Goal: Connect with others: Connect with others

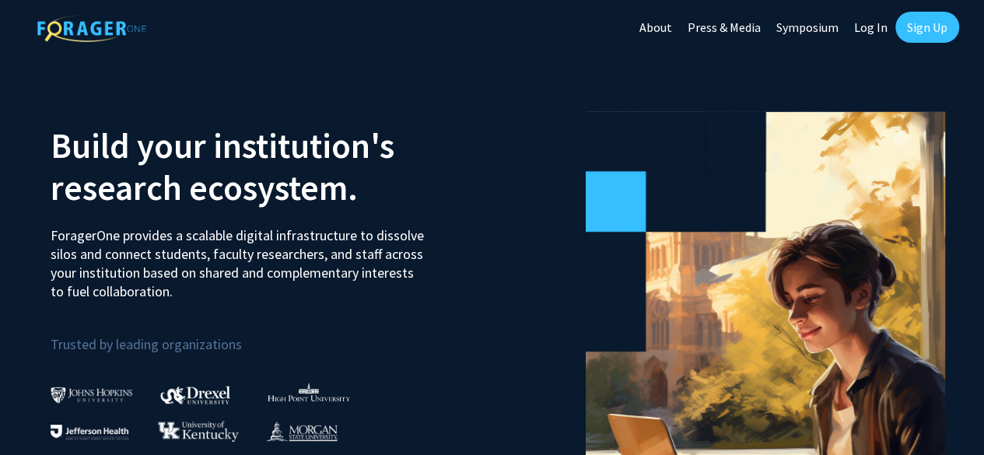
click at [868, 23] on link "Log In" at bounding box center [870, 27] width 49 height 54
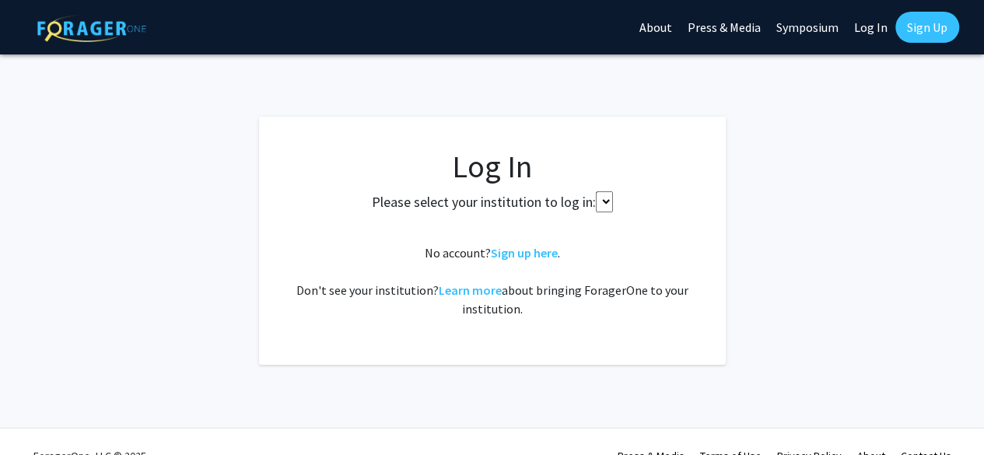
select select
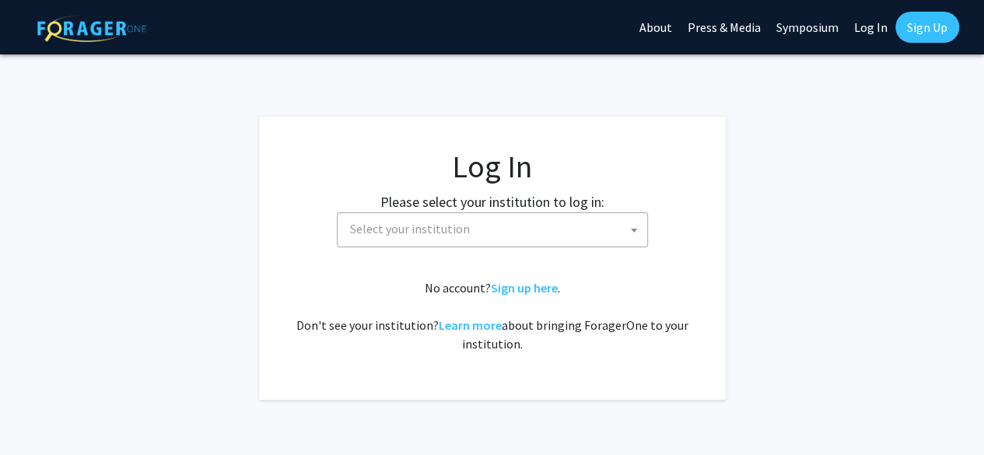
click at [555, 242] on span "Select your institution" at bounding box center [495, 229] width 303 height 32
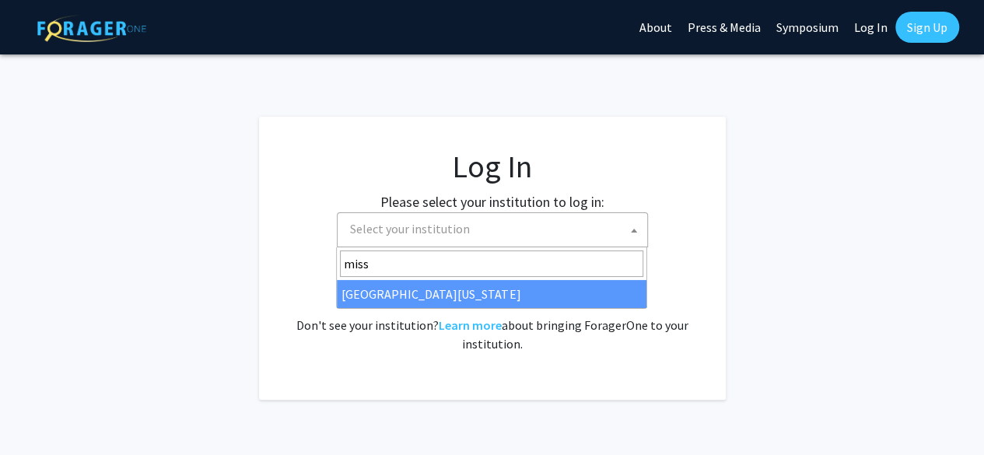
type input "miss"
select select "33"
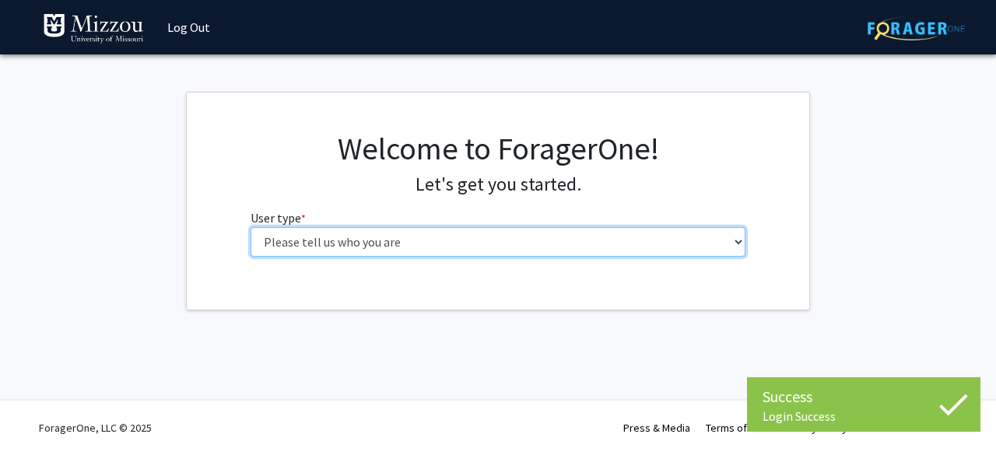
click at [487, 254] on select "Please tell us who you are Undergraduate Student Master's Student Doctoral Cand…" at bounding box center [497, 242] width 495 height 30
select select "1: undergrad"
click at [250, 227] on select "Please tell us who you are Undergraduate Student Master's Student Doctoral Cand…" at bounding box center [497, 242] width 495 height 30
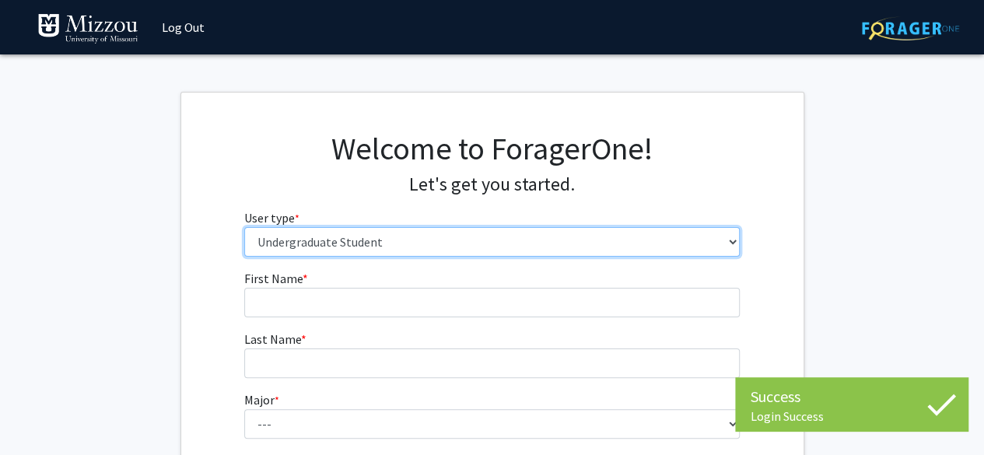
scroll to position [130, 0]
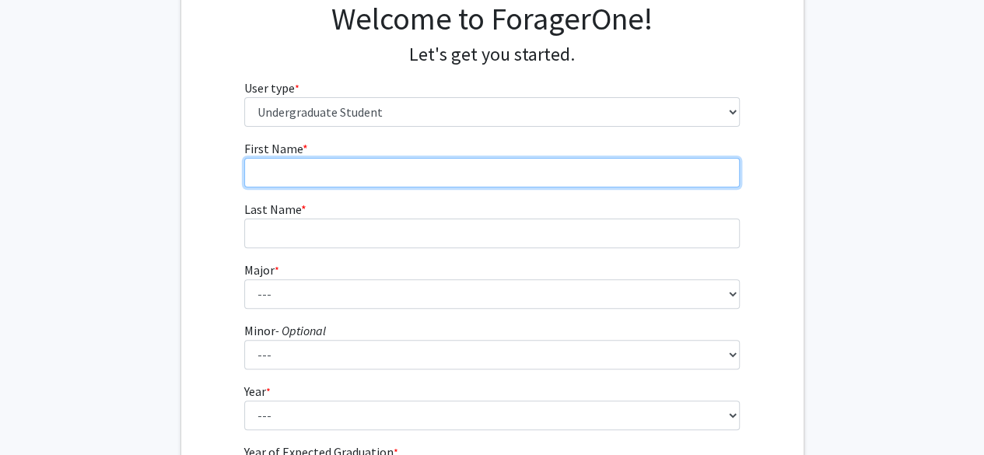
click at [443, 170] on input "First Name * required" at bounding box center [491, 173] width 495 height 30
type input "Wyatt"
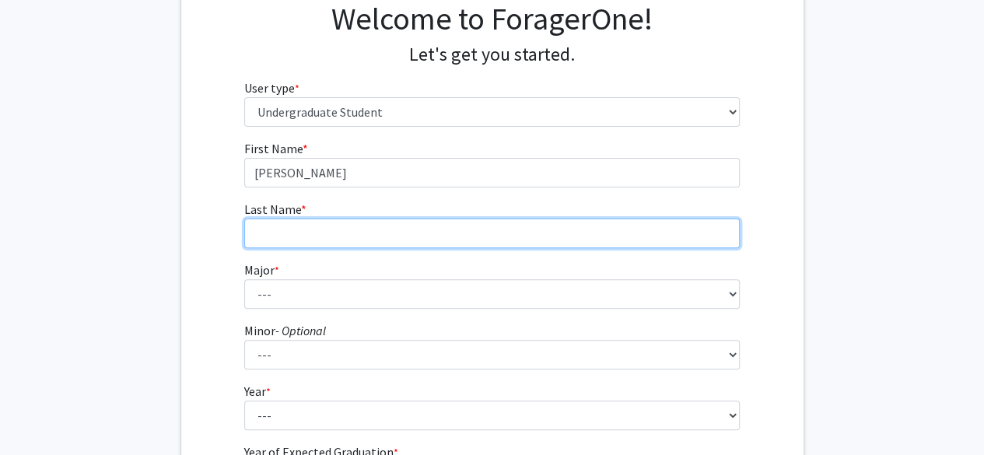
click at [253, 231] on input "Last Name * required" at bounding box center [491, 234] width 495 height 30
type input "Barnes"
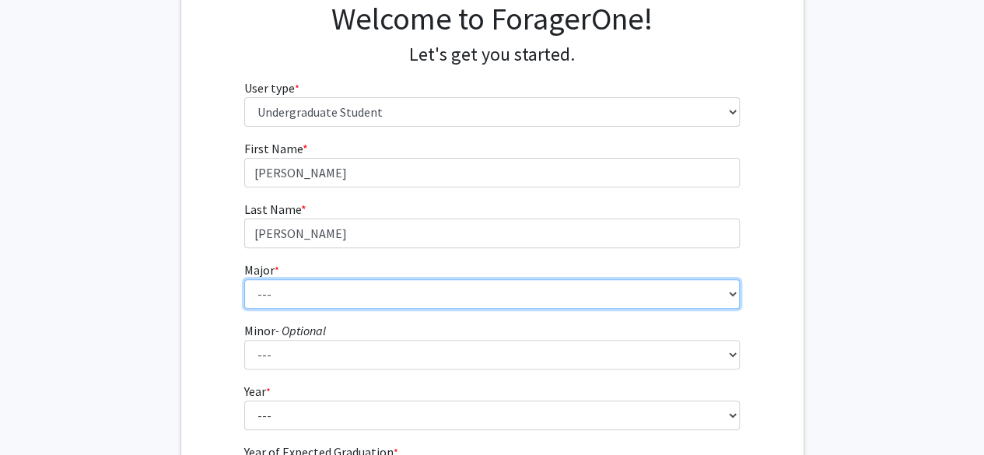
click at [275, 282] on select "--- Agribusiness Management Agricultural Education Agricultural Education: Comm…" at bounding box center [491, 294] width 495 height 30
select select "134: 2627"
click at [244, 279] on select "--- Agribusiness Management Agricultural Education Agricultural Education: Comm…" at bounding box center [491, 294] width 495 height 30
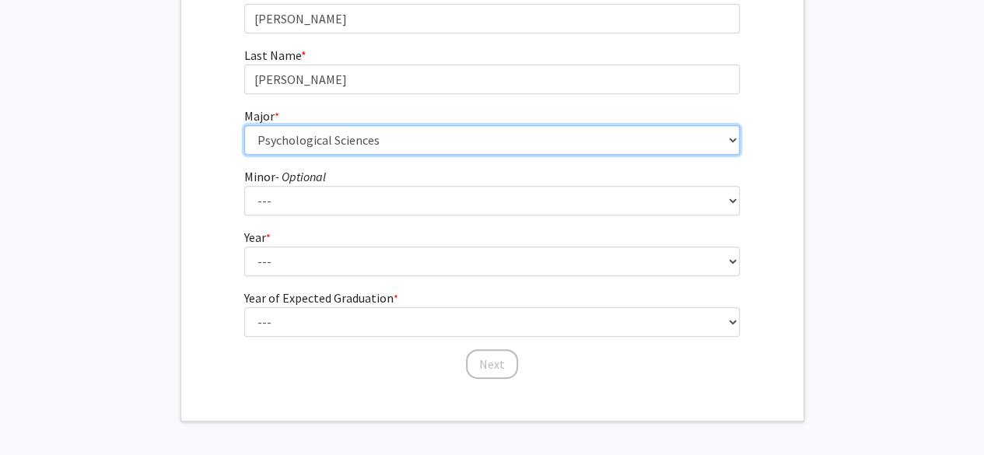
scroll to position [284, 0]
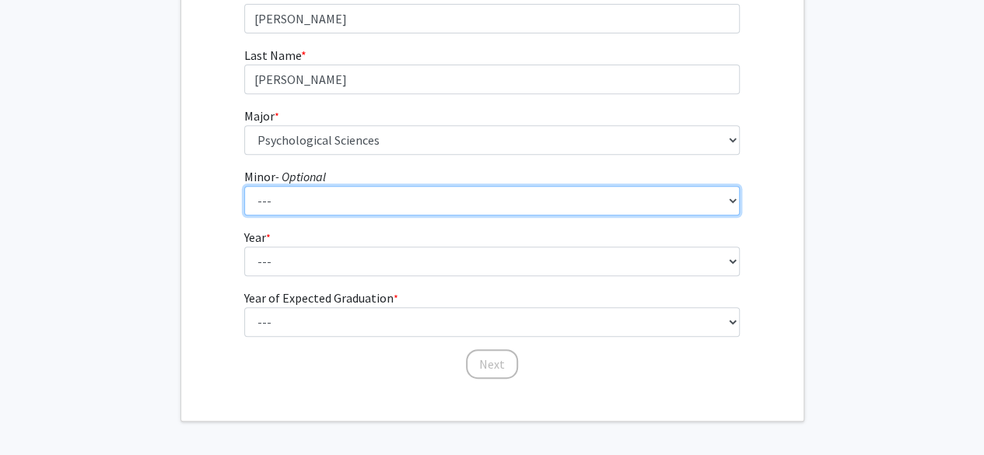
click at [327, 198] on select "--- Accountancy Aerospace Engineering Aerospace Studies Agribusiness Management…" at bounding box center [491, 201] width 495 height 30
select select "18: 1974"
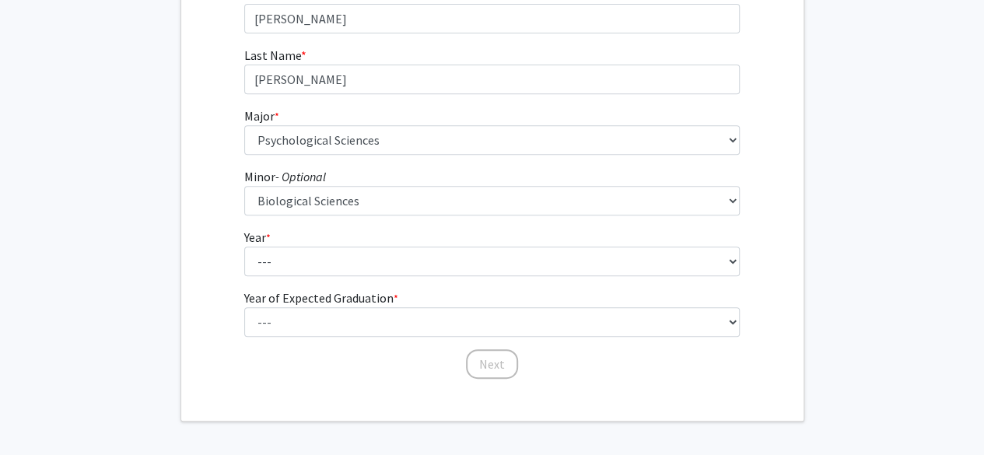
click at [202, 116] on div "First Name * required Wyatt Last Name * required Barnes Major * required --- Ag…" at bounding box center [492, 182] width 622 height 395
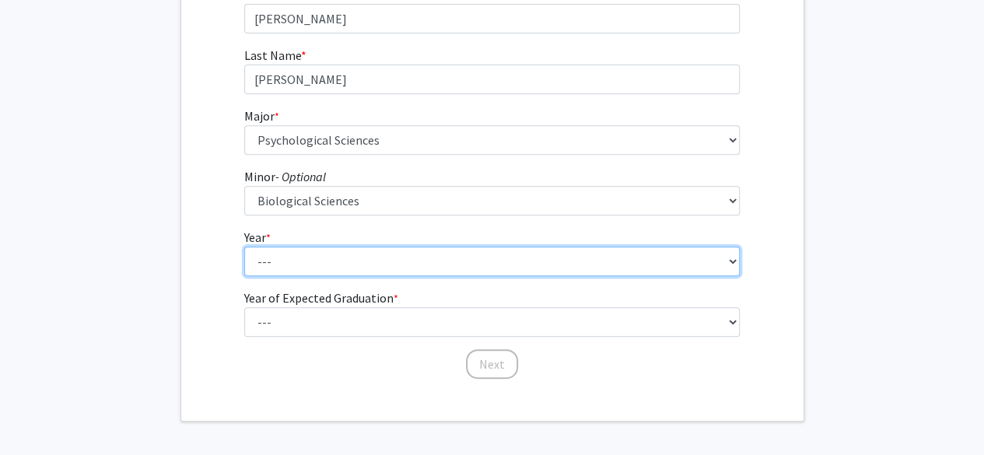
click at [348, 258] on select "--- First-year Sophomore Junior Senior Postbaccalaureate Certificate" at bounding box center [491, 262] width 495 height 30
select select "2: sophomore"
click at [244, 247] on select "--- First-year Sophomore Junior Senior Postbaccalaureate Certificate" at bounding box center [491, 262] width 495 height 30
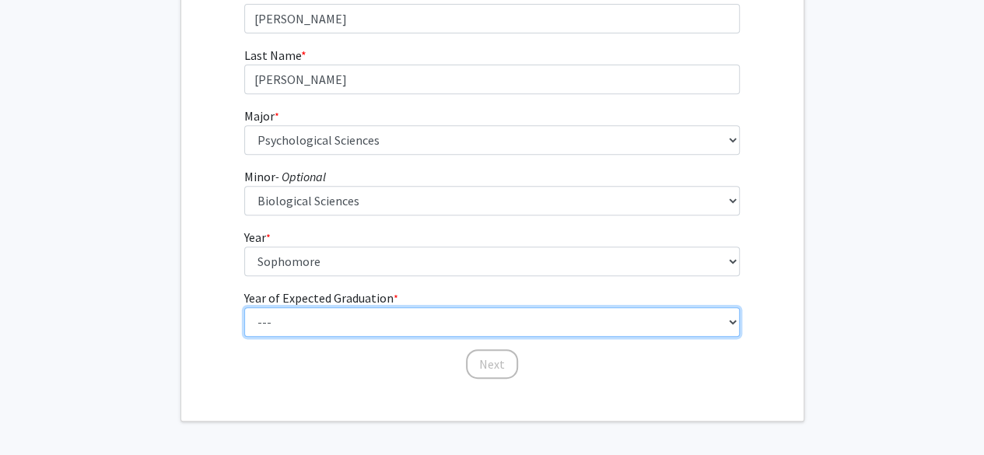
click at [334, 318] on select "--- 2025 2026 2027 2028 2029 2030 2031 2032 2033 2034" at bounding box center [491, 322] width 495 height 30
select select "4: 2028"
click at [244, 307] on select "--- 2025 2026 2027 2028 2029 2030 2031 2032 2033 2034" at bounding box center [491, 322] width 495 height 30
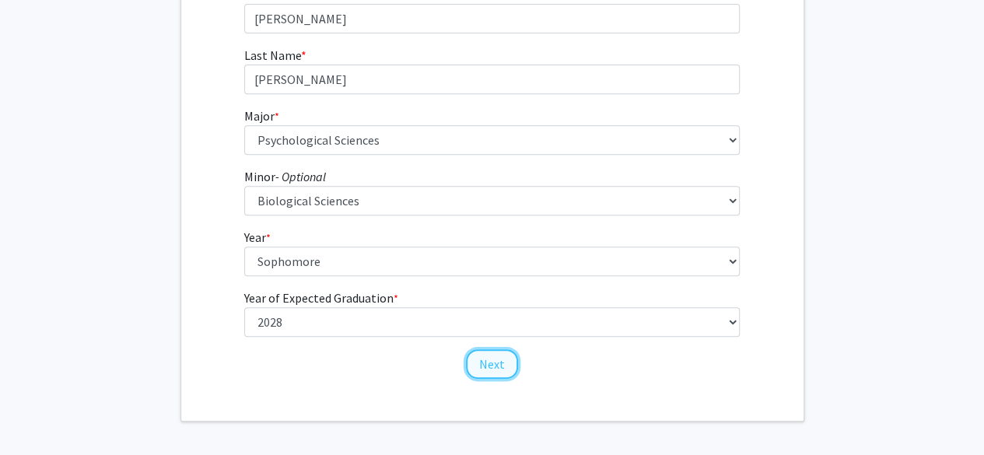
click at [501, 373] on button "Next" at bounding box center [492, 364] width 52 height 30
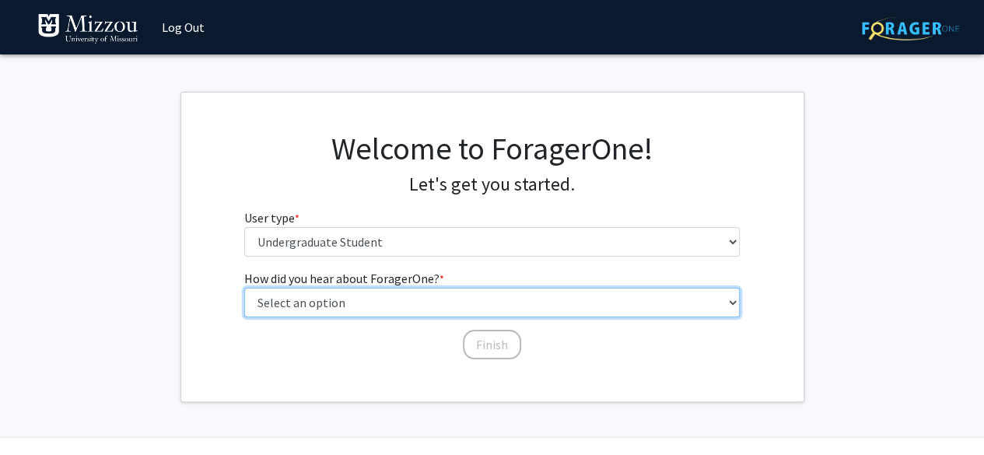
click at [429, 296] on select "Select an option Peer/student recommendation Faculty/staff recommendation Unive…" at bounding box center [491, 303] width 495 height 30
select select "2: faculty_recommendation"
click at [244, 288] on select "Select an option Peer/student recommendation Faculty/staff recommendation Unive…" at bounding box center [491, 303] width 495 height 30
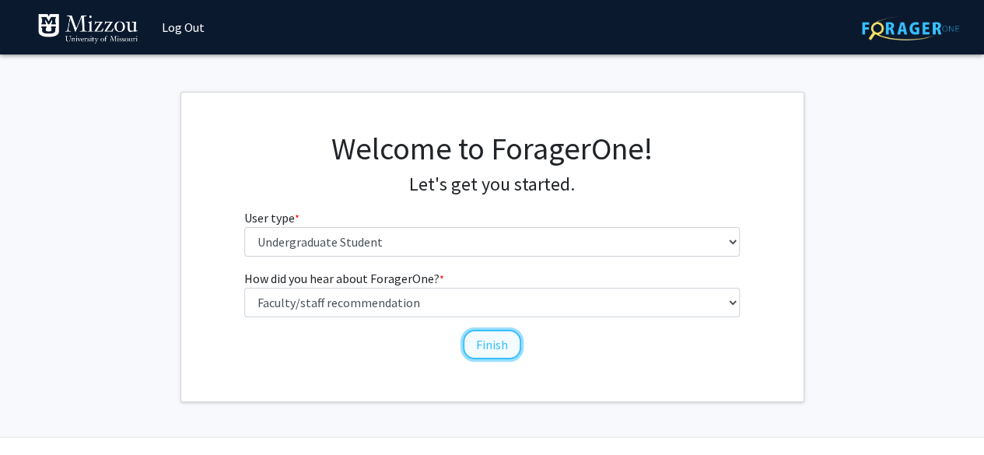
click at [481, 337] on button "Finish" at bounding box center [492, 345] width 58 height 30
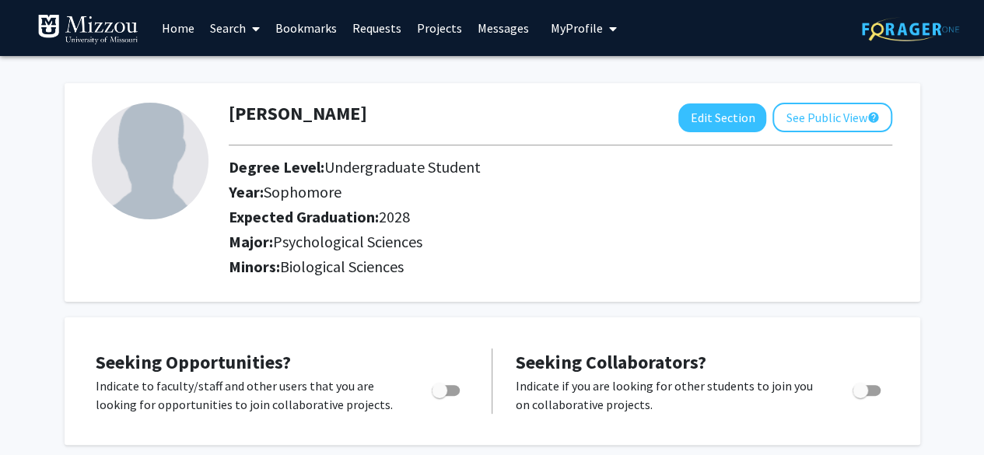
click at [243, 29] on link "Search" at bounding box center [234, 28] width 65 height 54
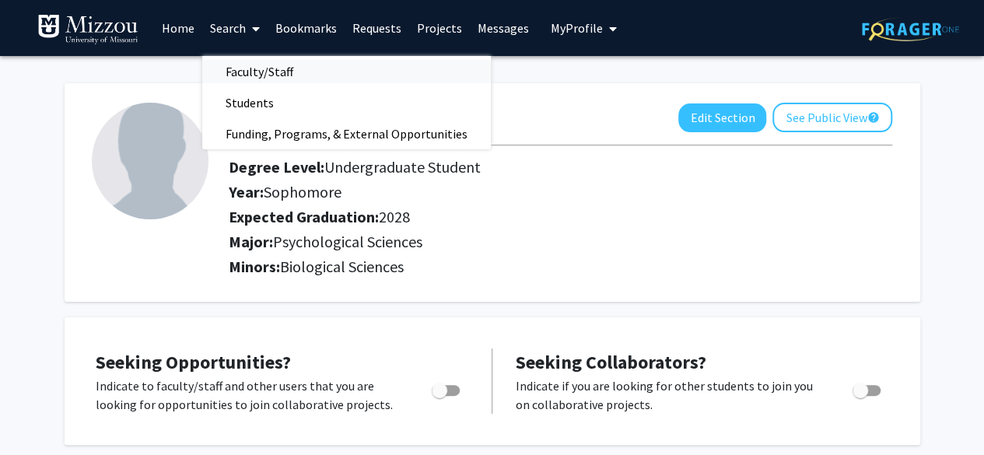
click at [274, 74] on span "Faculty/Staff" at bounding box center [259, 71] width 114 height 31
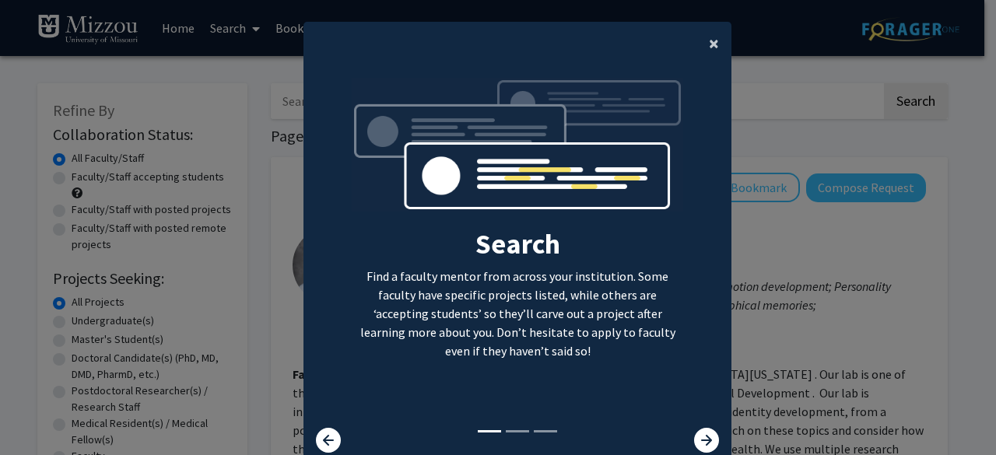
click at [699, 48] on button "×" at bounding box center [713, 44] width 35 height 44
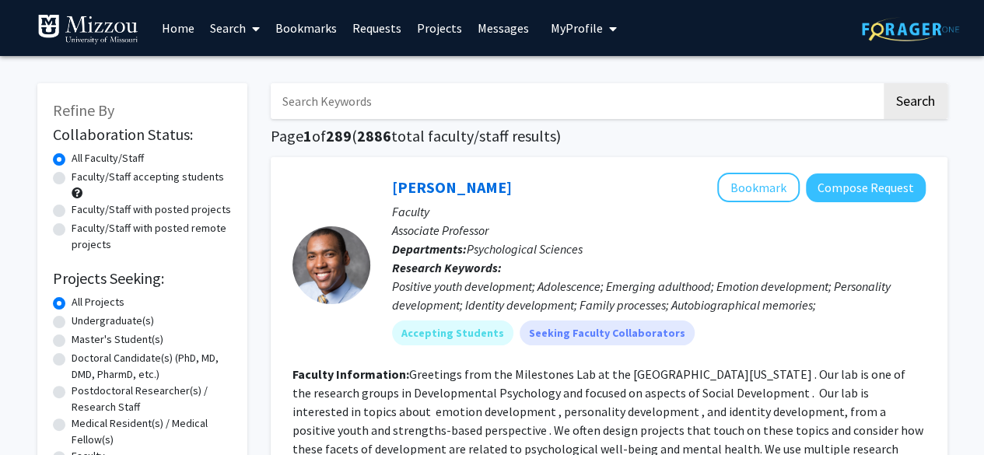
click at [512, 106] on input "Search Keywords" at bounding box center [576, 101] width 611 height 36
paste input "Carrie Ellis-Kalton"
type input "Carrie Ellis-Kalton"
click at [884, 83] on button "Search" at bounding box center [916, 101] width 64 height 36
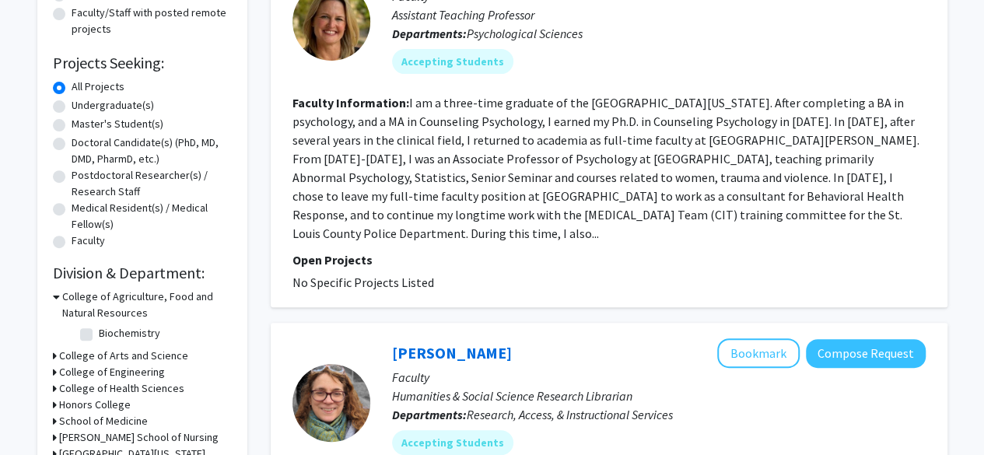
scroll to position [2, 0]
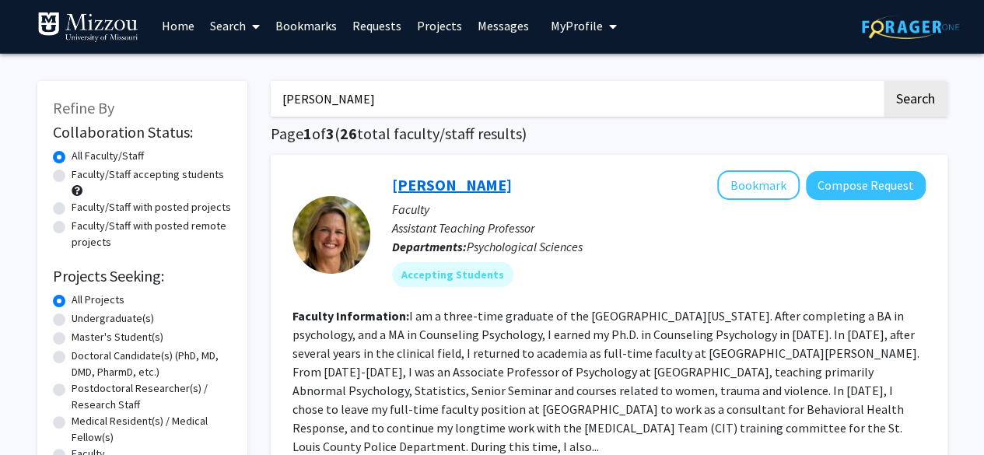
click at [444, 182] on link "Carrie Ellis-Kalton" at bounding box center [452, 184] width 120 height 19
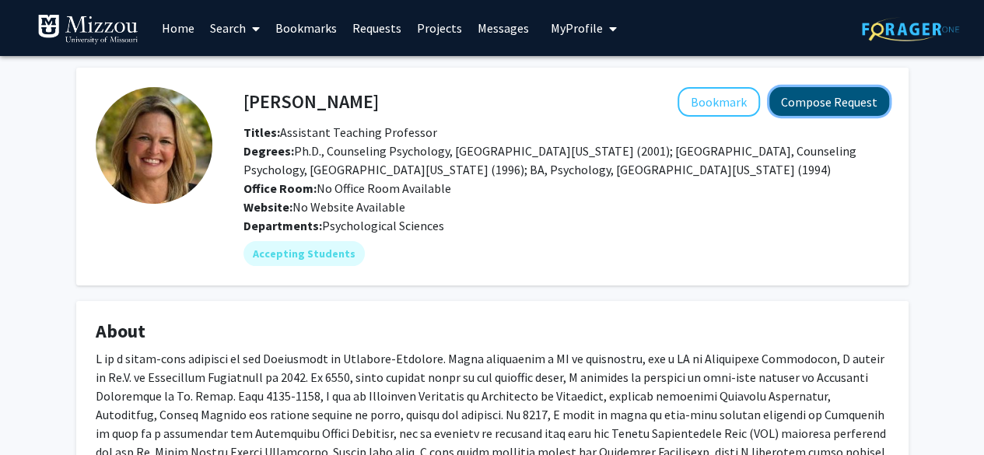
click at [821, 103] on button "Compose Request" at bounding box center [829, 101] width 120 height 29
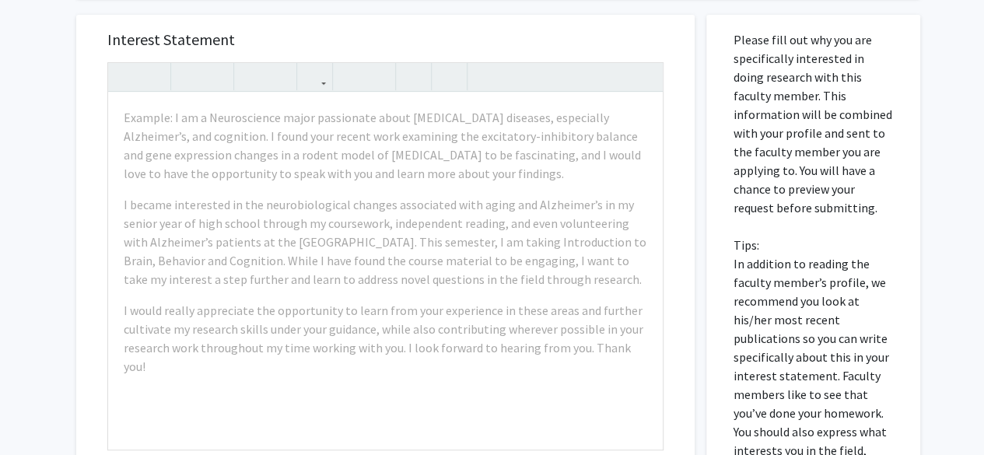
scroll to position [193, 0]
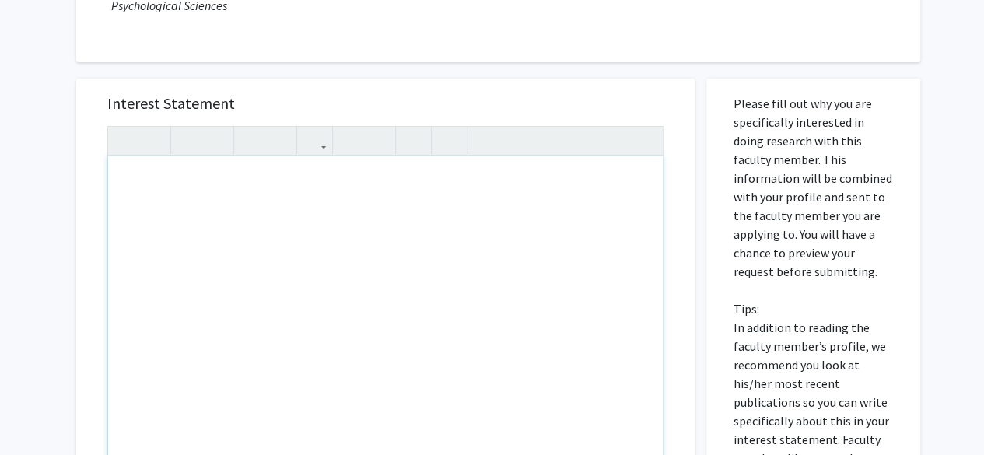
click at [337, 219] on div "Note to users with screen readers: Please press Alt+0 or Option+0 to deactivate…" at bounding box center [385, 334] width 555 height 357
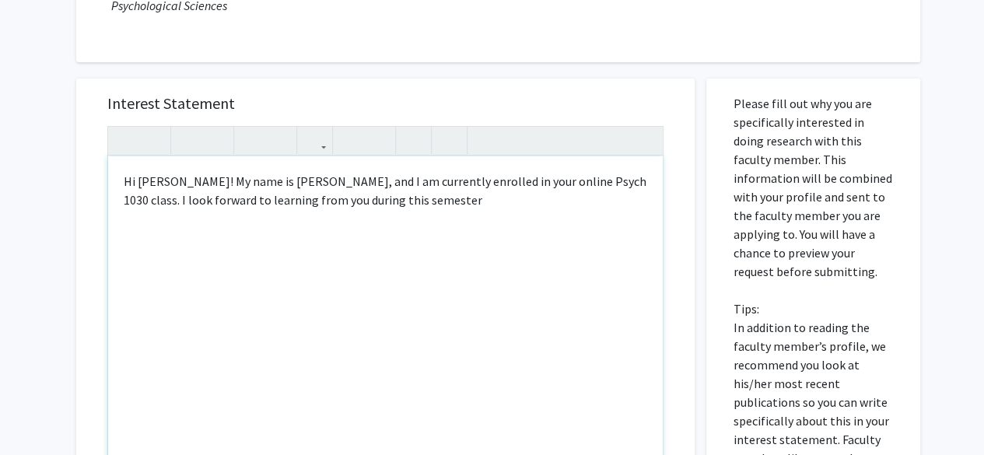
type textarea "<p>Hi Dr.&nbsp; Ellis-Kalton! My name is Wyatt Barnes, and I am currently enrol…"
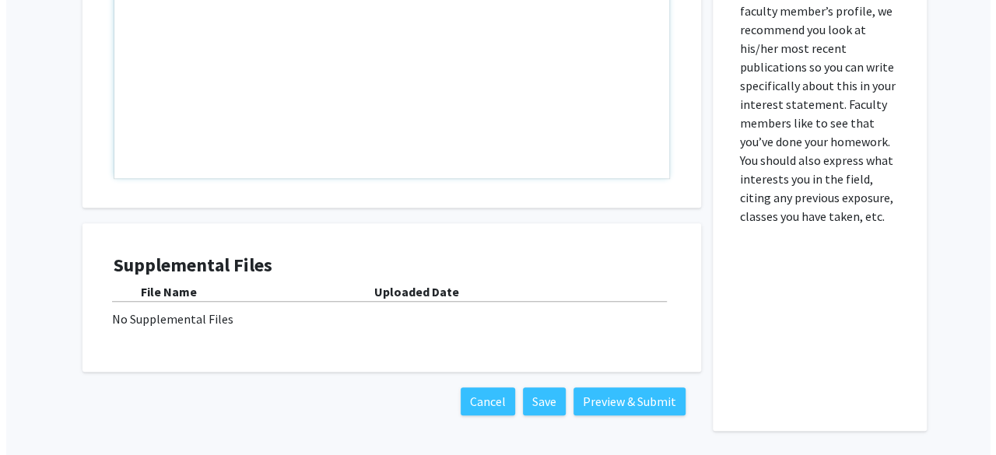
scroll to position [583, 0]
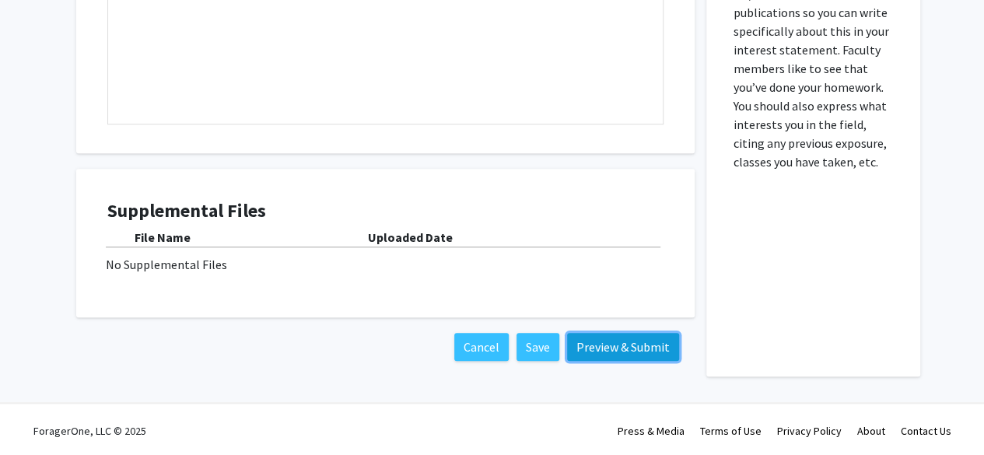
click at [613, 338] on button "Preview & Submit" at bounding box center [623, 347] width 112 height 28
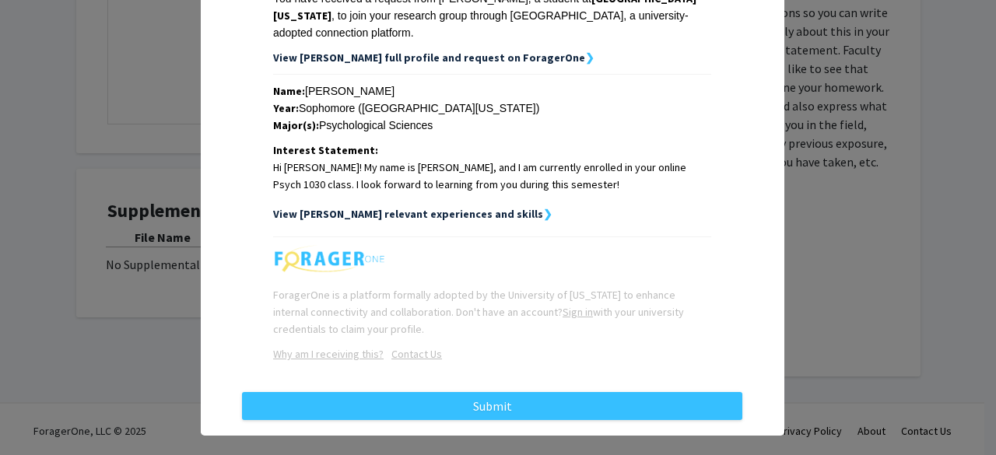
scroll to position [284, 0]
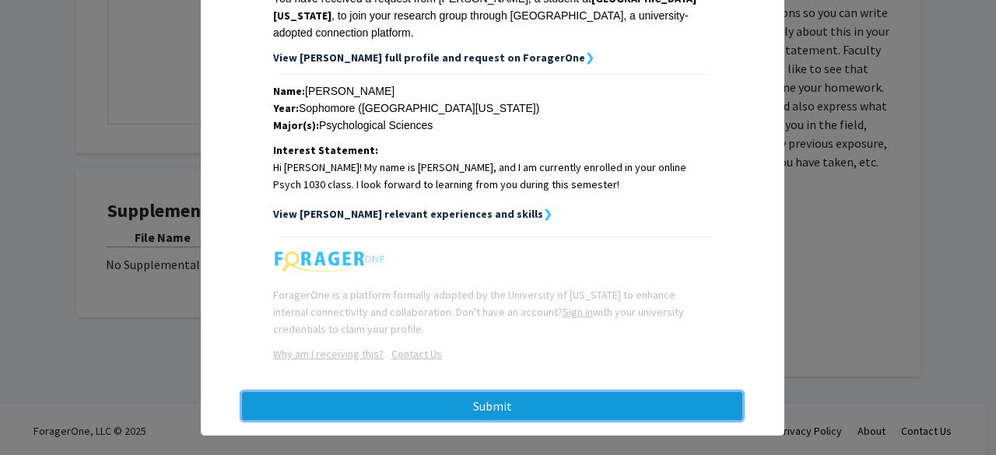
click at [487, 392] on button "Submit" at bounding box center [492, 406] width 500 height 28
